Goal: Task Accomplishment & Management: Complete application form

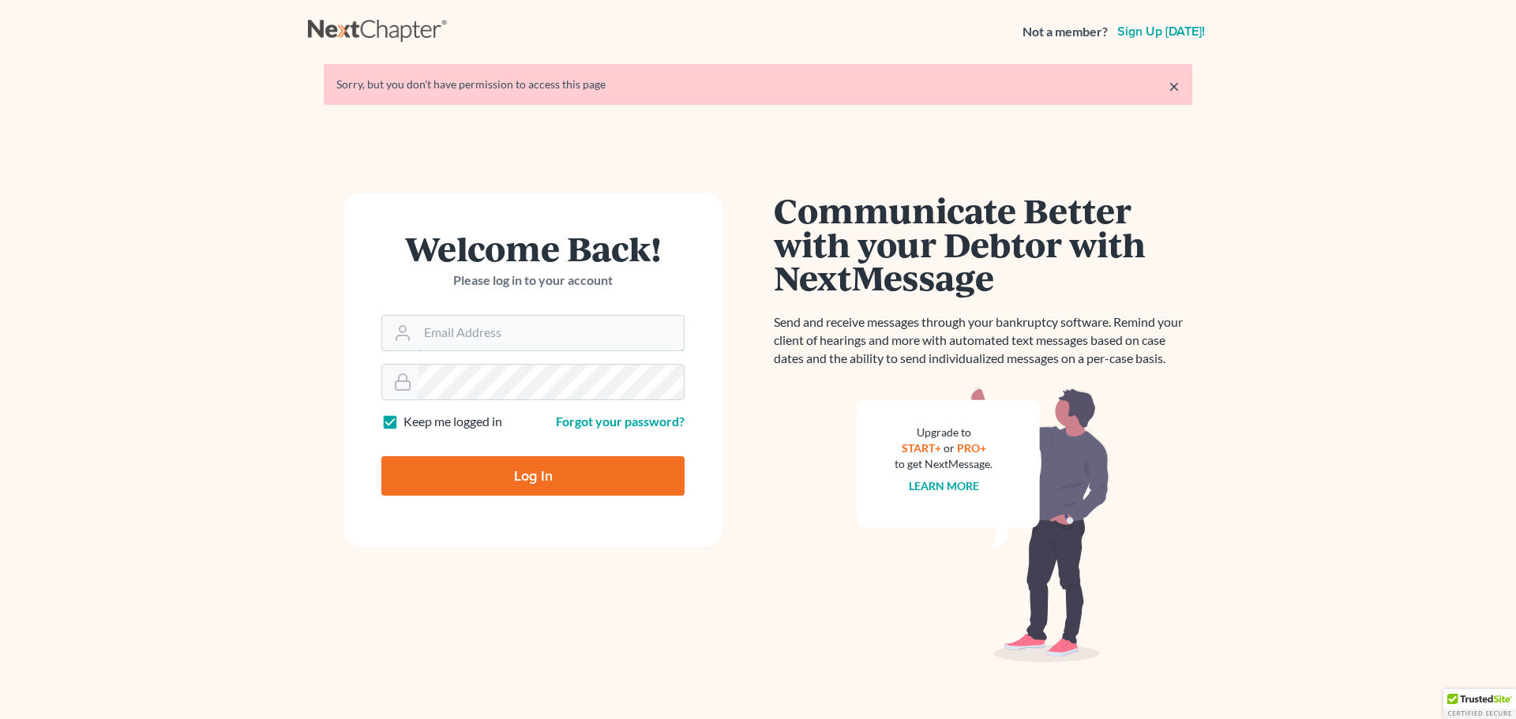
type input "[EMAIL_ADDRESS][DOMAIN_NAME]"
click at [510, 475] on input "Log In" at bounding box center [532, 475] width 303 height 39
type input "Thinking..."
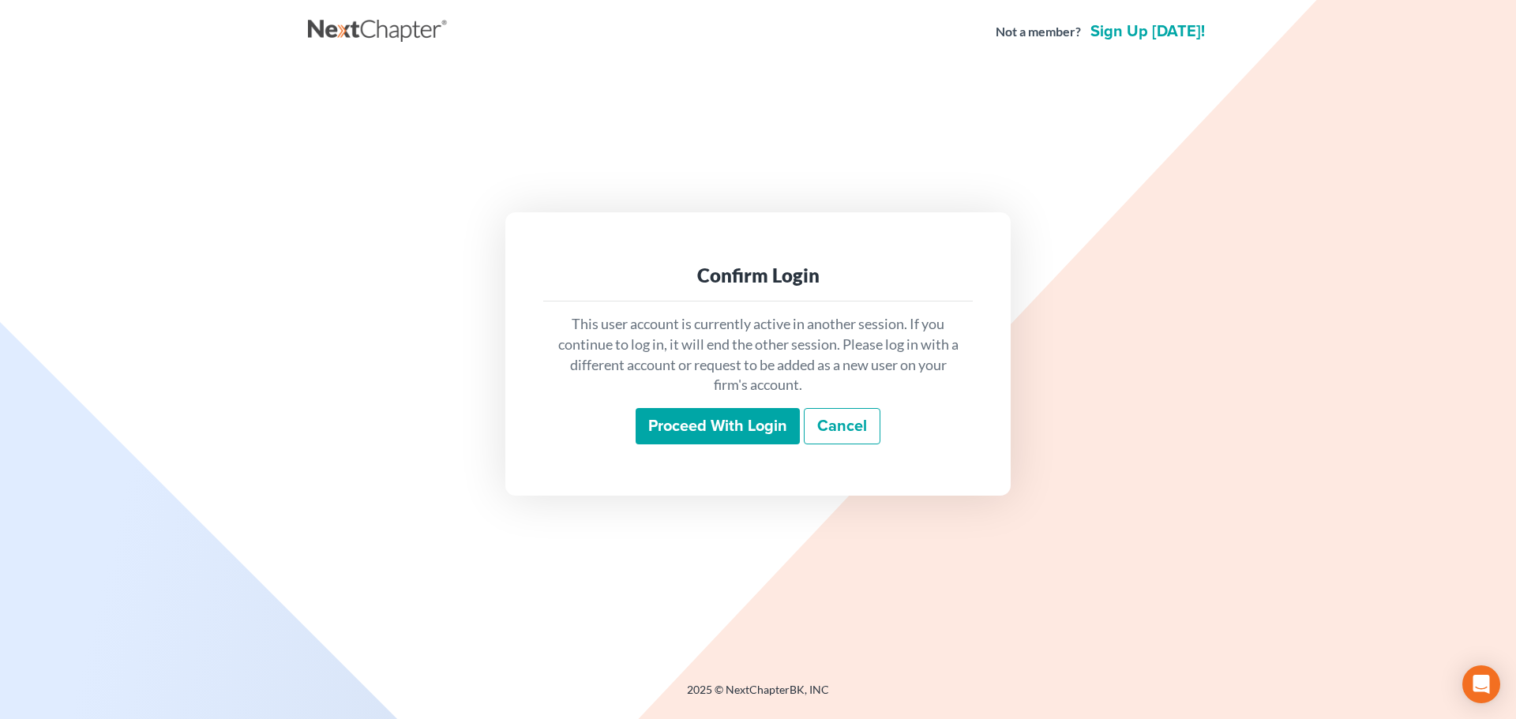
click at [714, 418] on input "Proceed with login" at bounding box center [718, 426] width 164 height 36
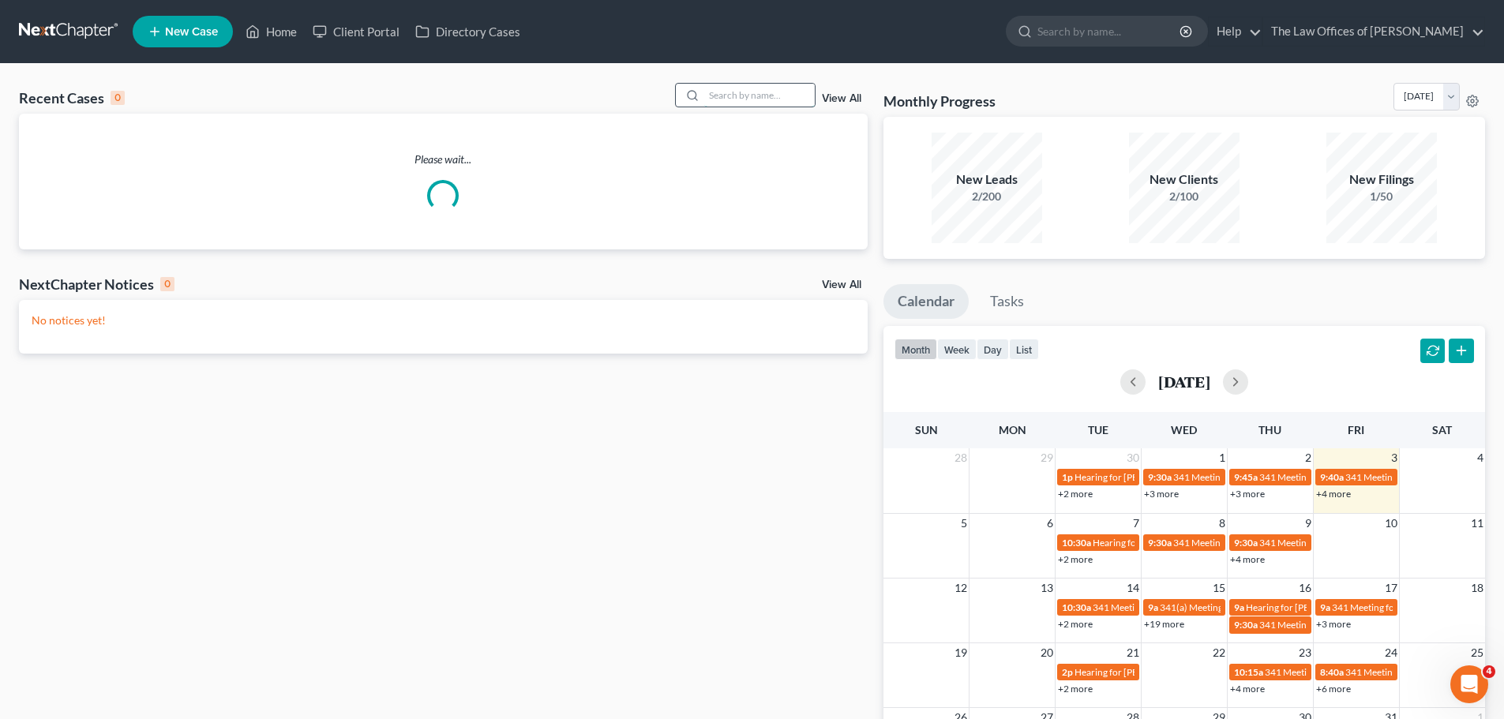
click at [718, 91] on input "search" at bounding box center [759, 95] width 111 height 23
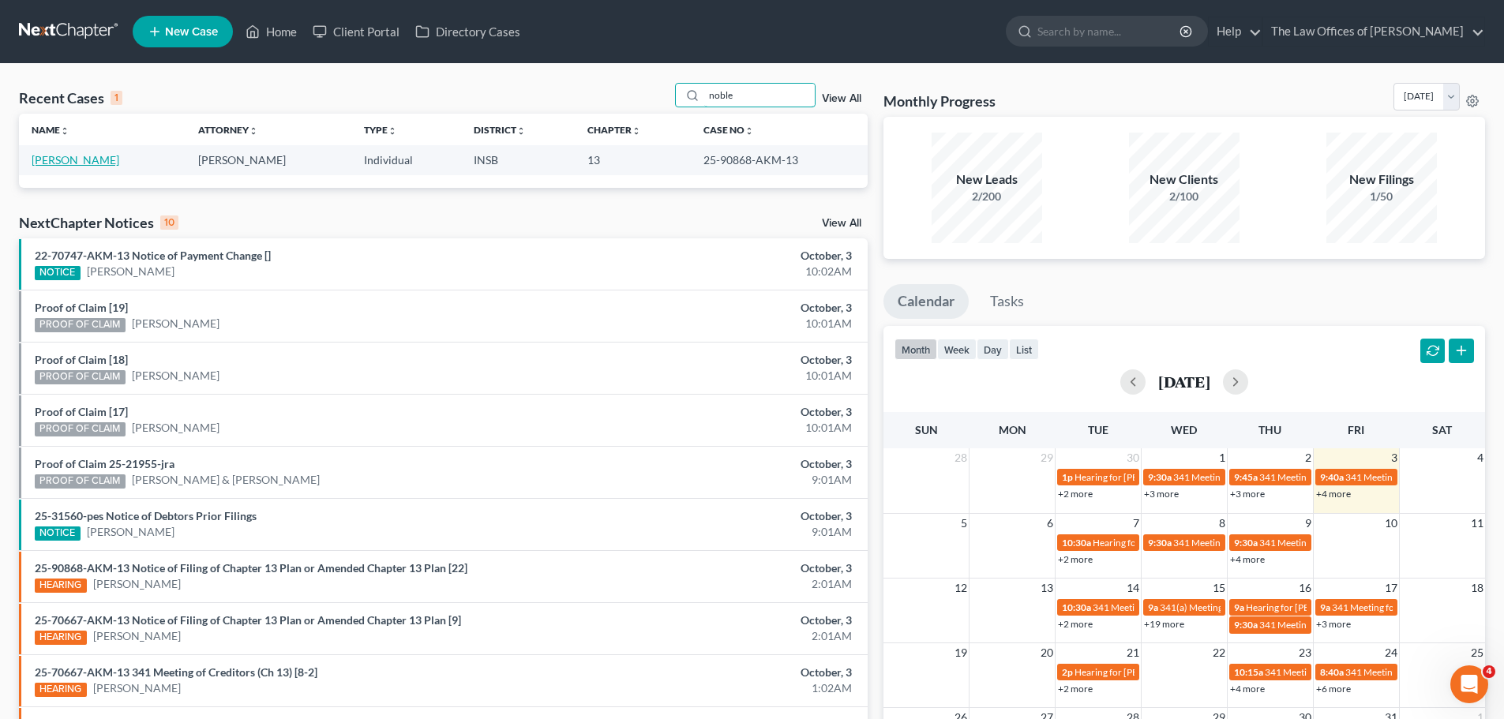
type input "noble"
click at [94, 163] on link "Noble, Kimberly" at bounding box center [76, 159] width 88 height 13
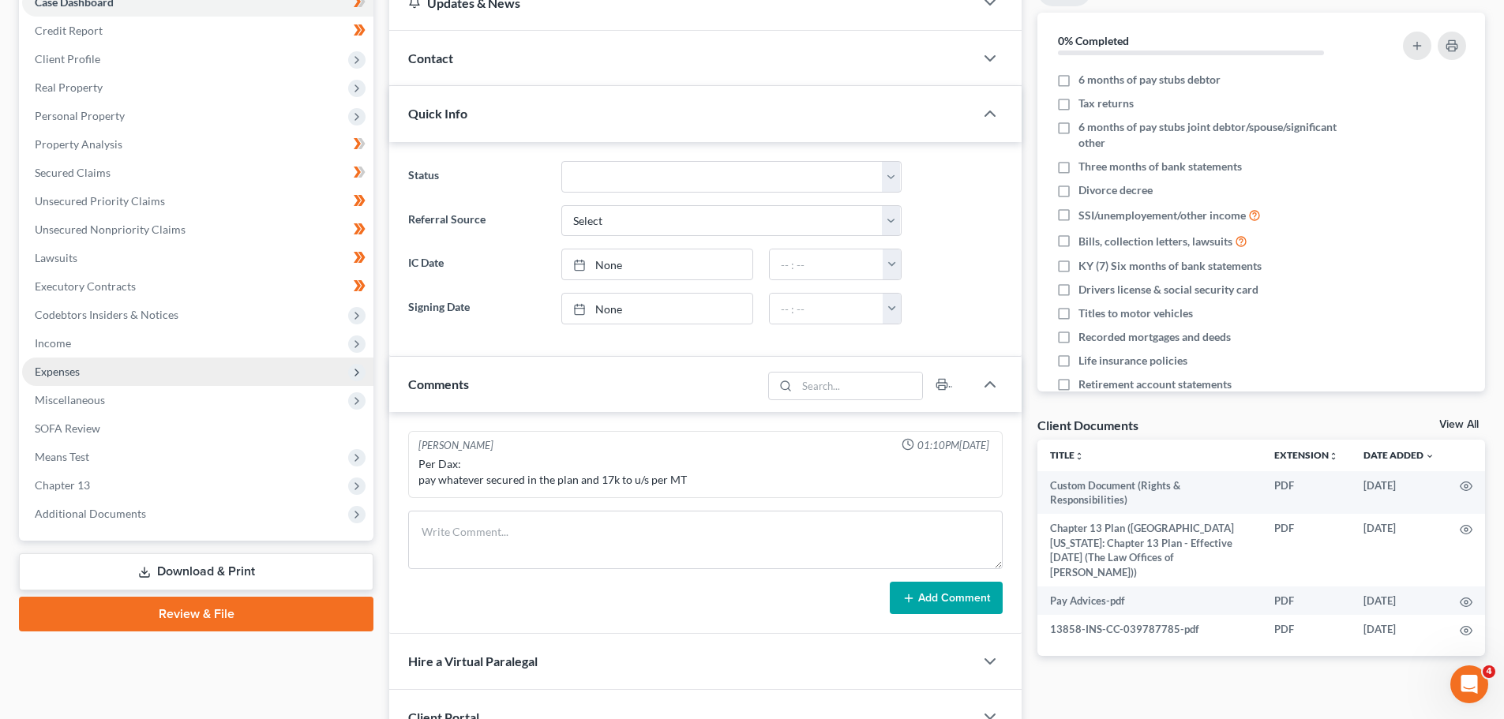
scroll to position [201, 0]
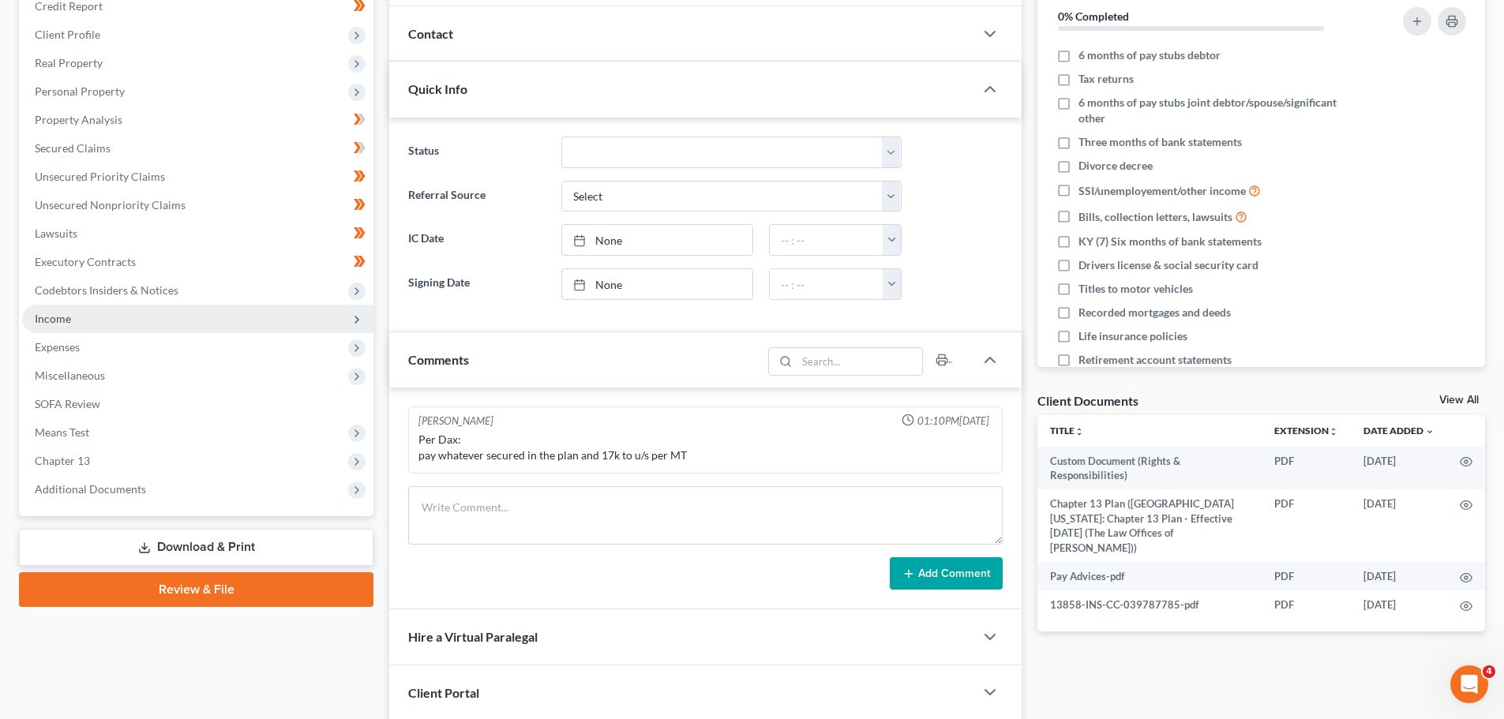
click at [92, 325] on span "Income" at bounding box center [197, 319] width 351 height 28
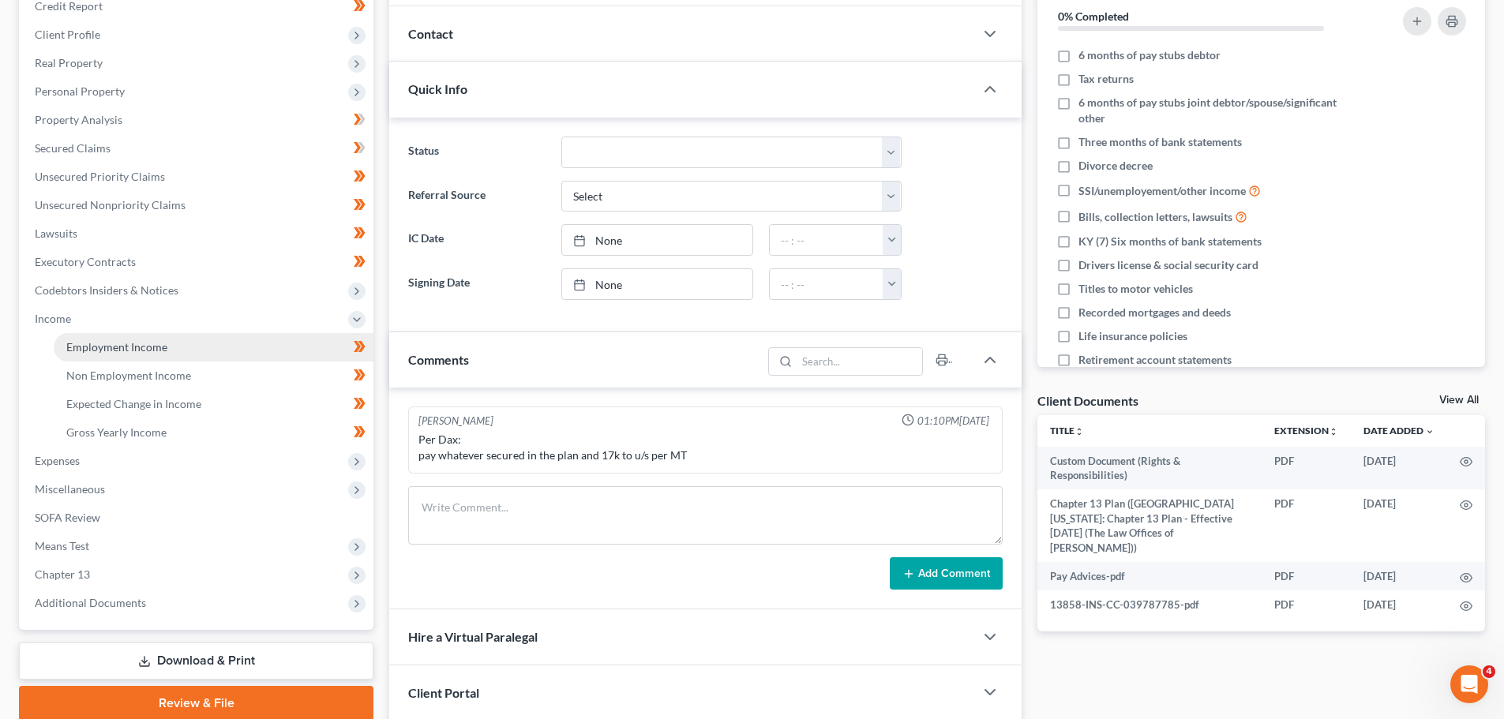
click at [106, 350] on span "Employment Income" at bounding box center [116, 346] width 101 height 13
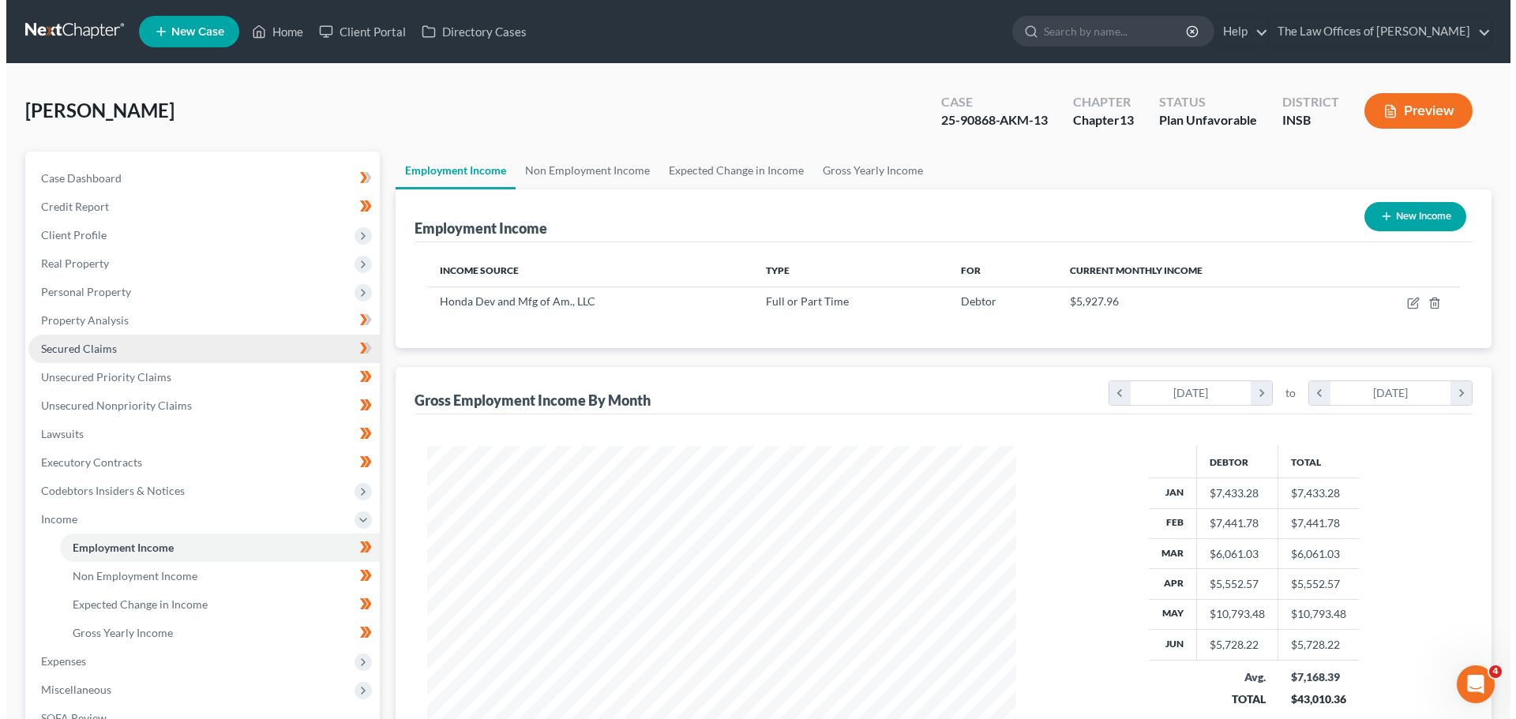
scroll to position [294, 621]
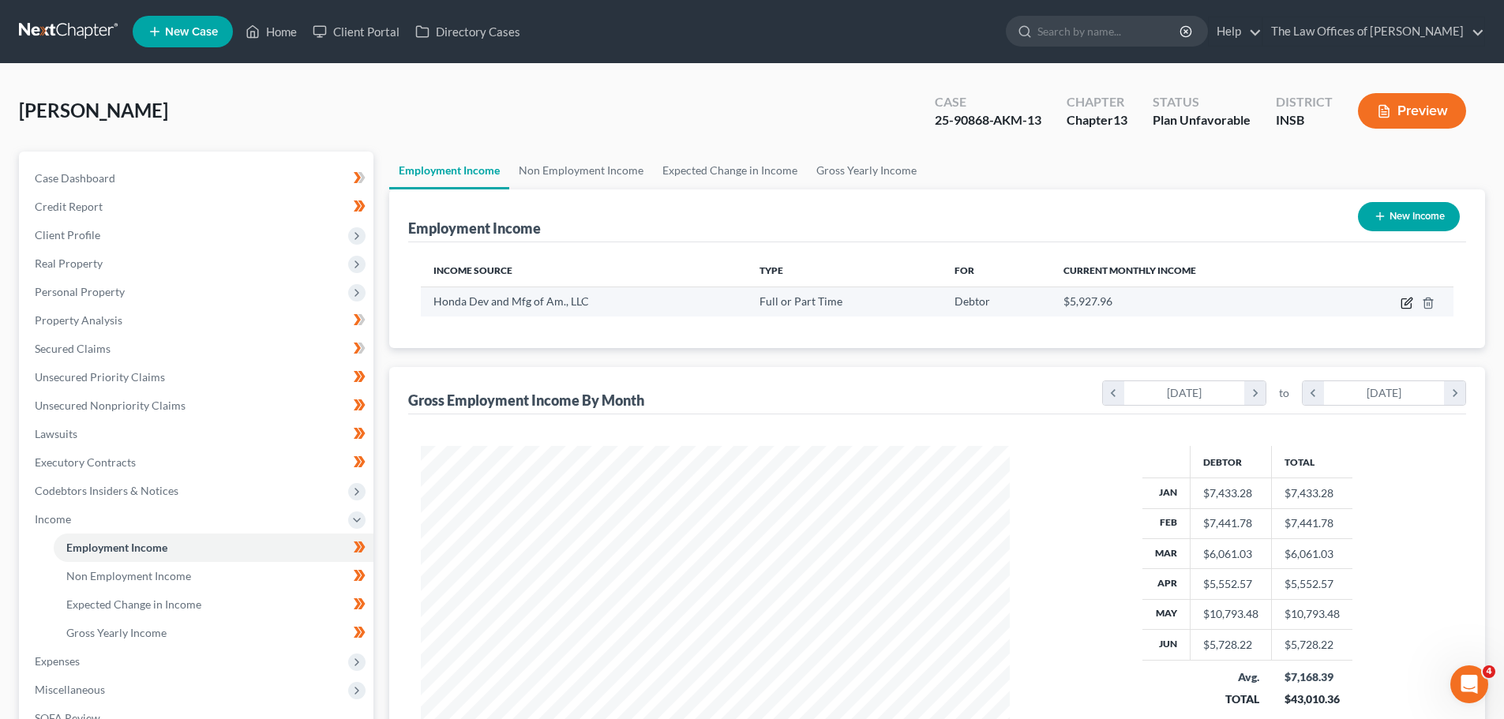
click at [1403, 306] on icon "button" at bounding box center [1407, 303] width 13 height 13
select select "0"
select select "15"
select select "2"
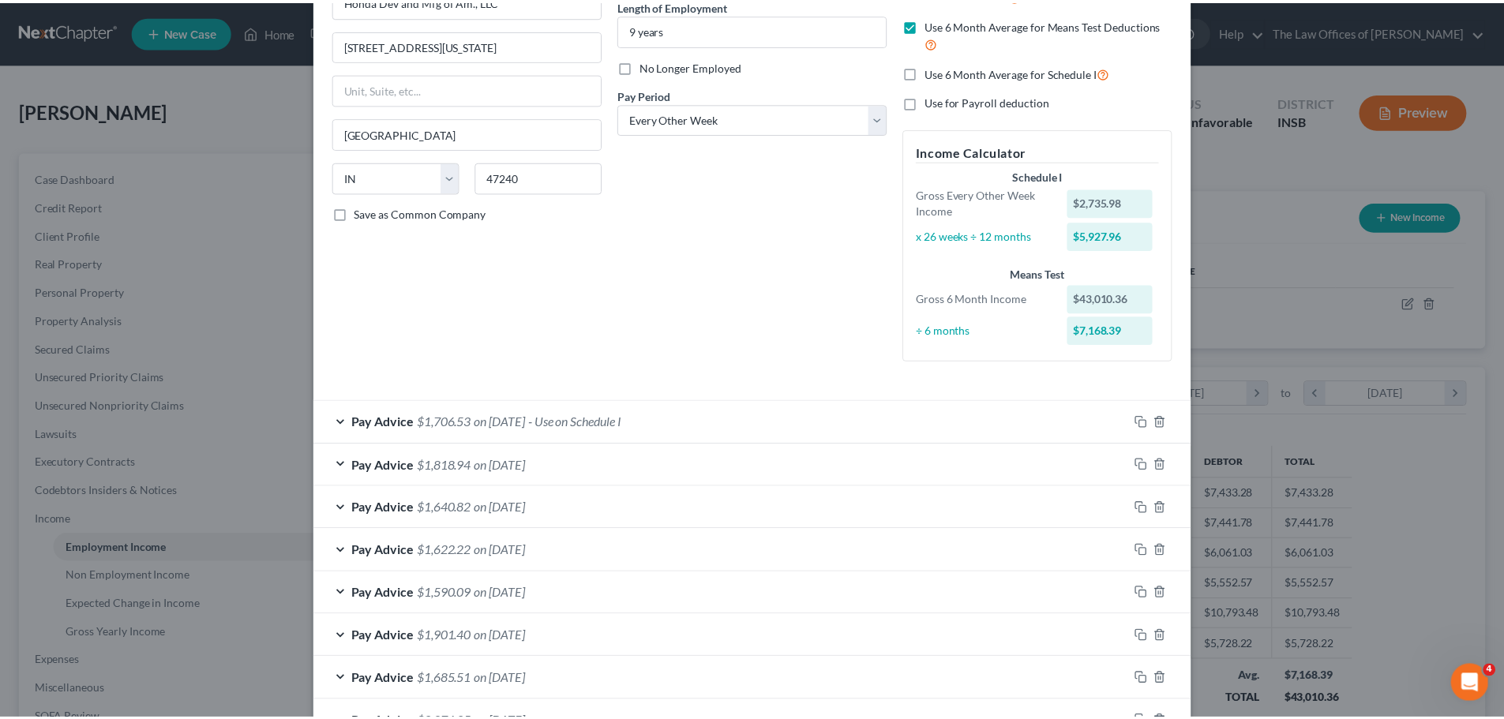
scroll to position [0, 0]
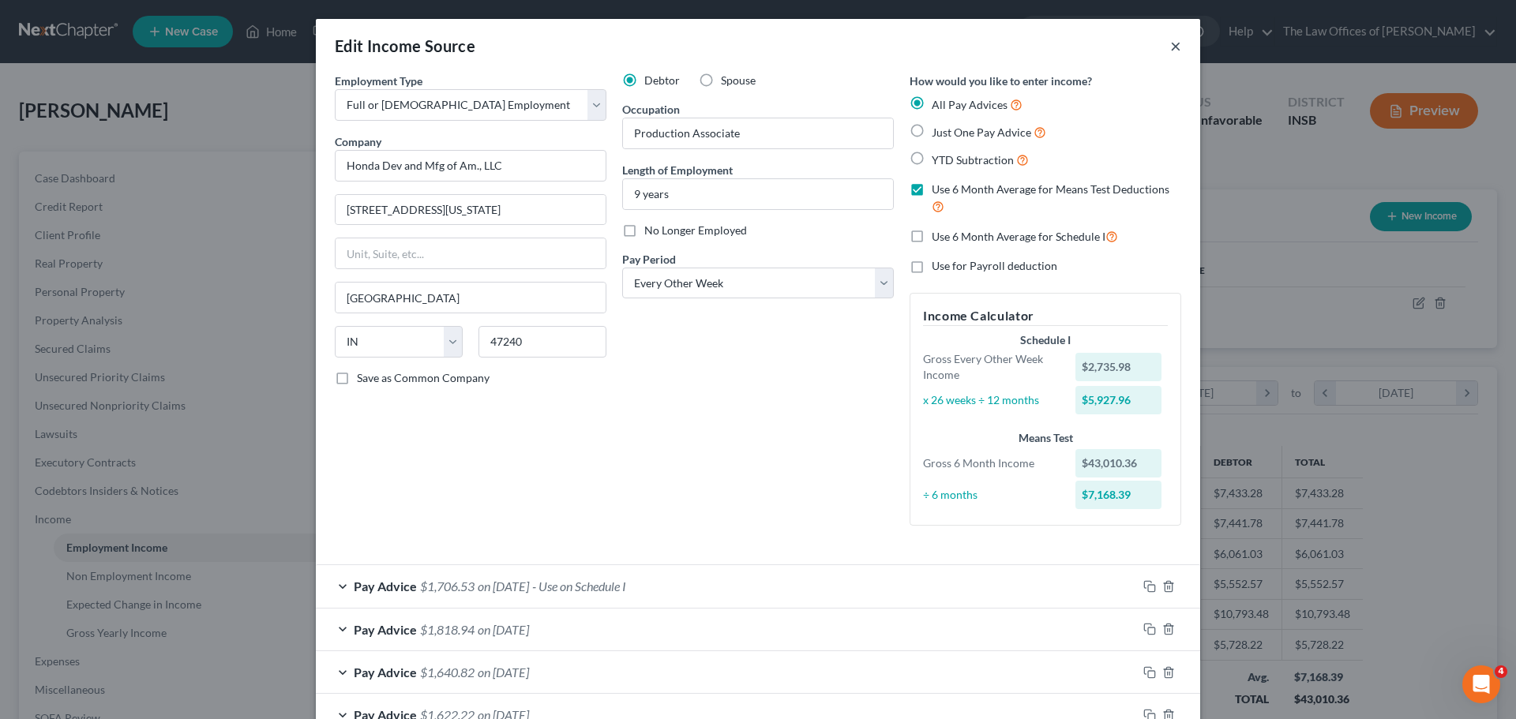
click at [1172, 43] on button "×" at bounding box center [1175, 45] width 11 height 19
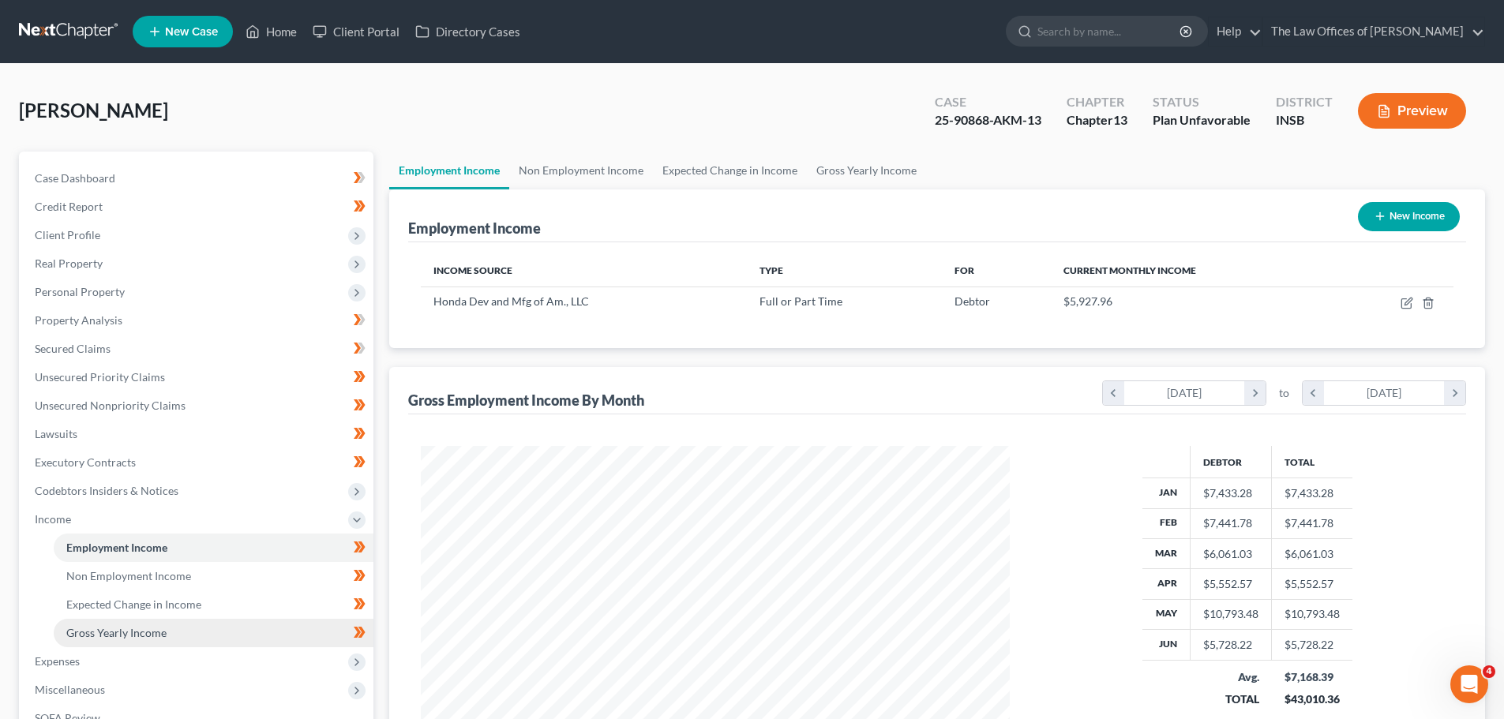
scroll to position [789206, 788880]
click at [76, 660] on span "Expenses" at bounding box center [57, 660] width 45 height 13
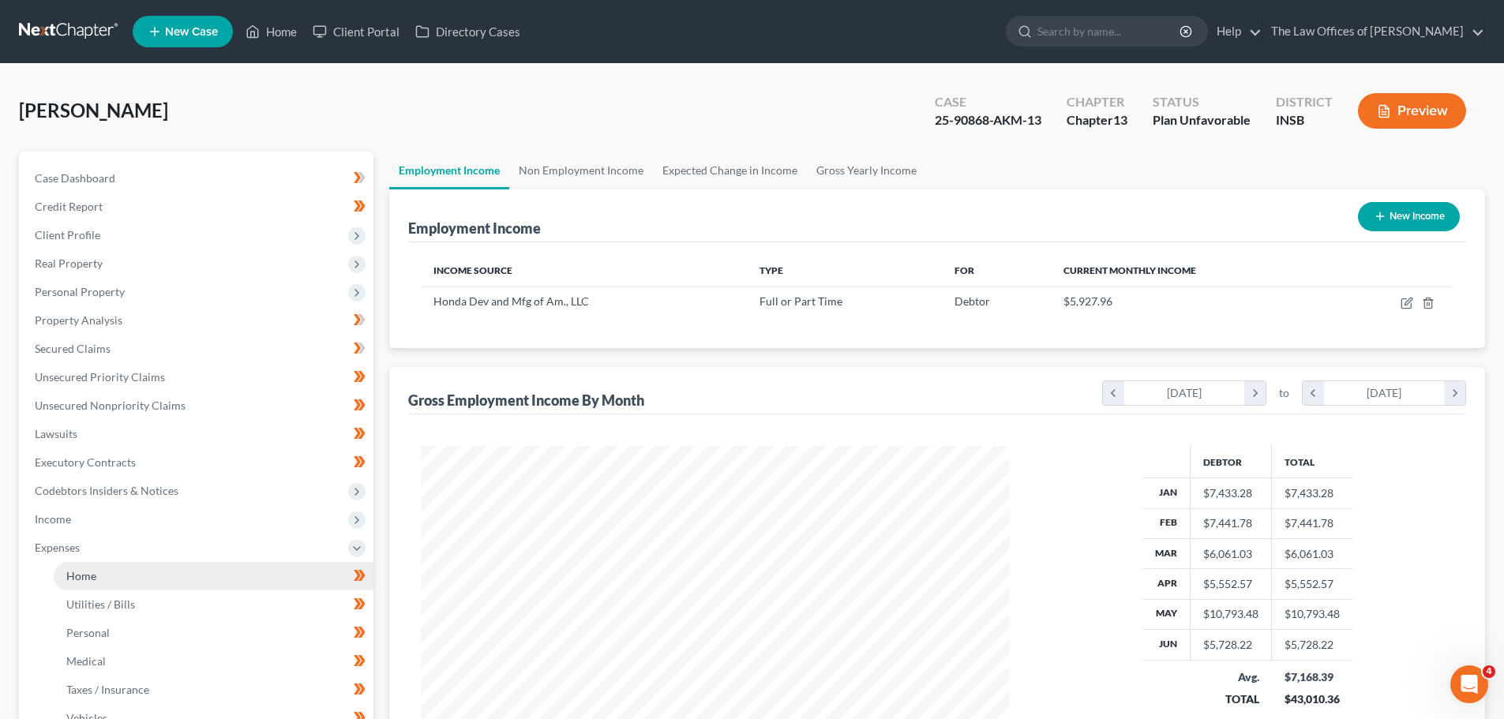
click at [81, 579] on span "Home" at bounding box center [81, 575] width 30 height 13
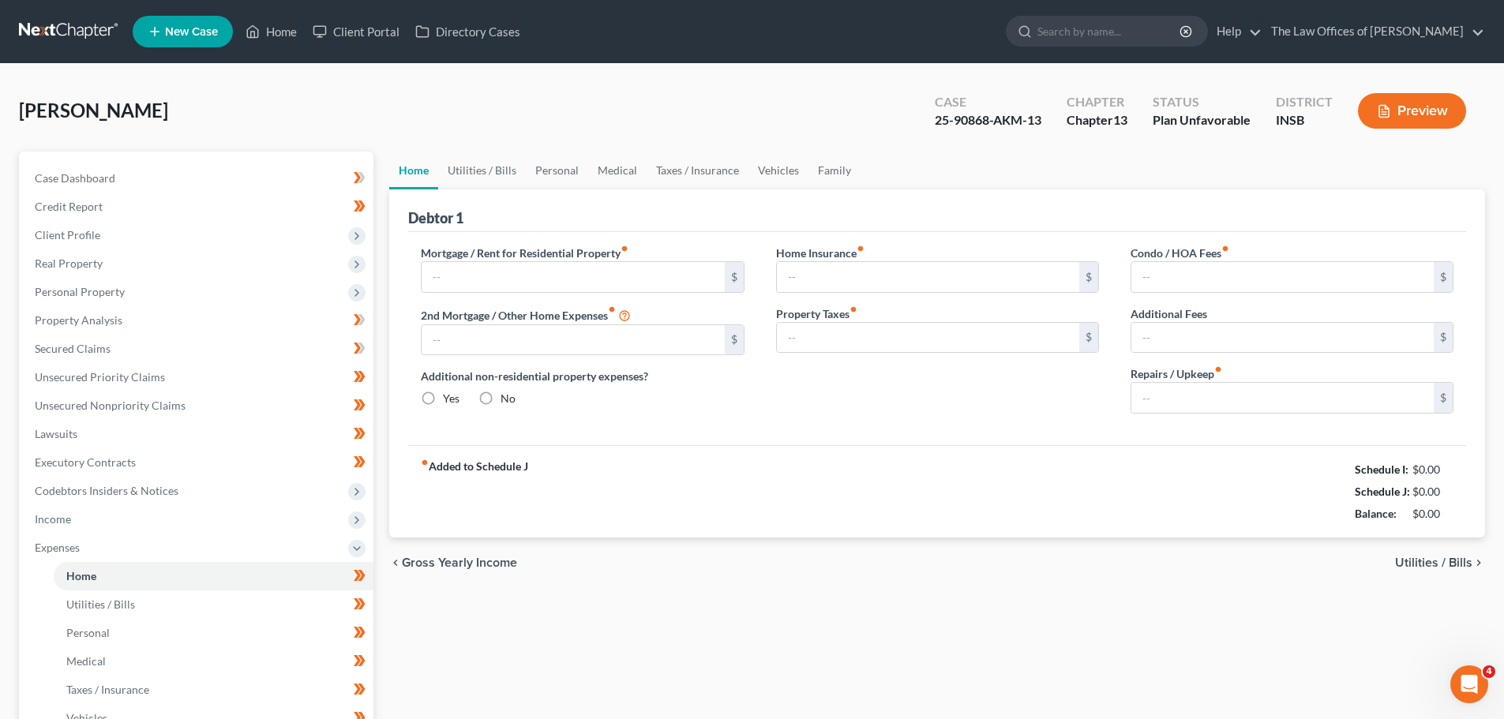
type input "375.00"
type input "0.00"
radio input "true"
type input "0.00"
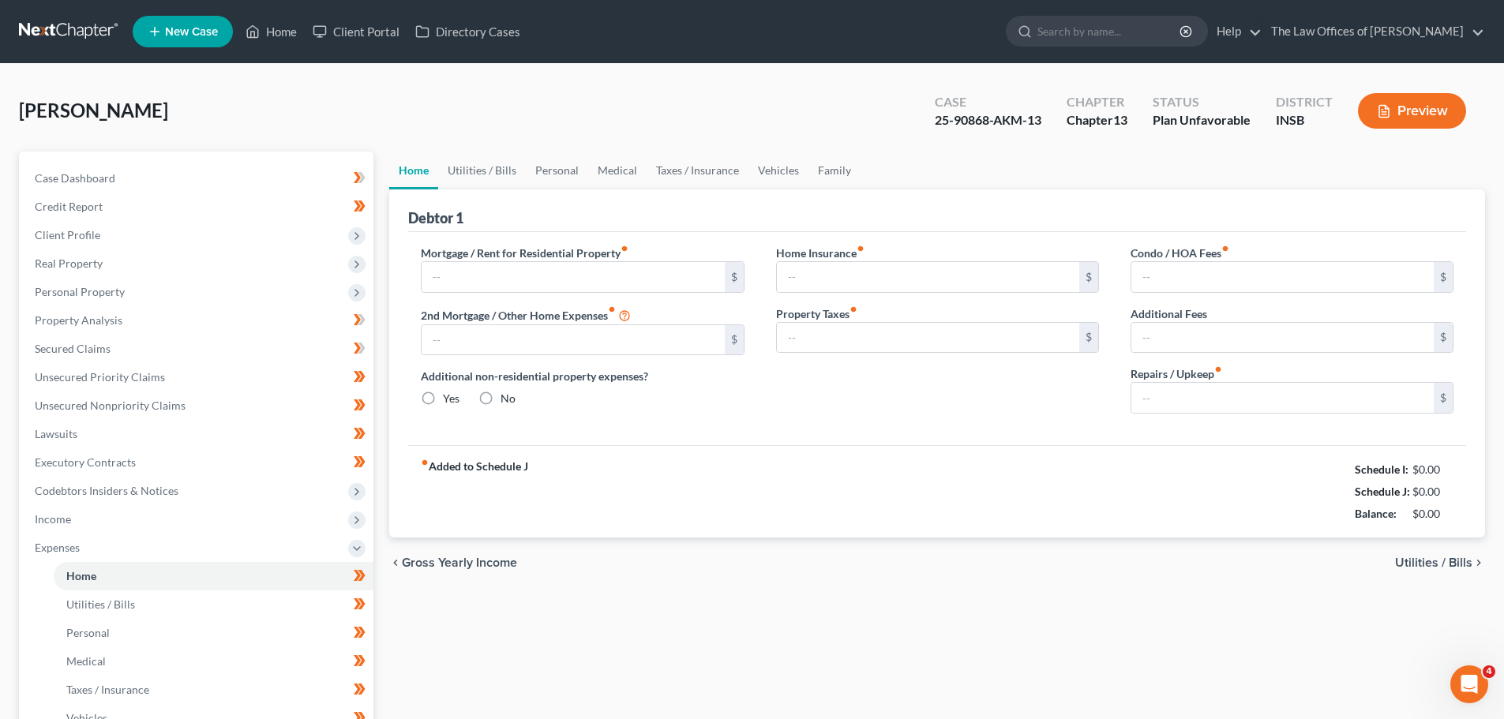
type input "0.00"
type input "50.00"
